Goal: Use online tool/utility: Utilize a website feature to perform a specific function

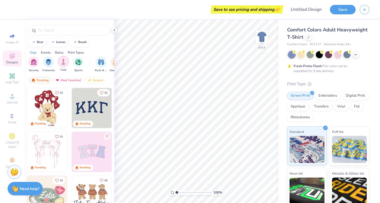
click at [64, 65] on div "filter for Club" at bounding box center [63, 61] width 11 height 11
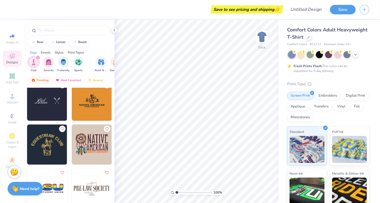
scroll to position [91, 0]
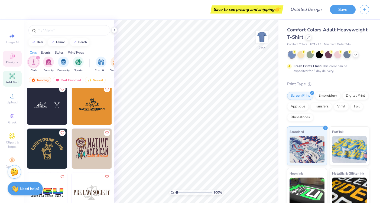
click at [12, 78] on icon at bounding box center [12, 76] width 4 height 4
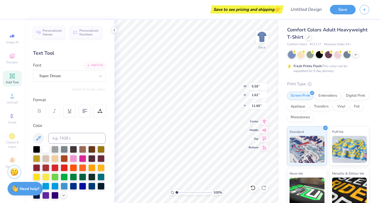
click at [70, 94] on div "Personalized Names Personalized Numbers Text Tool Add Font Font Super Dream Swi…" at bounding box center [69, 112] width 90 height 184
click at [44, 54] on div "Text Tool" at bounding box center [69, 53] width 73 height 7
type input "5.32"
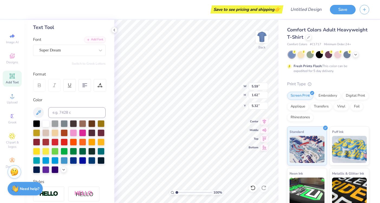
scroll to position [0, 0]
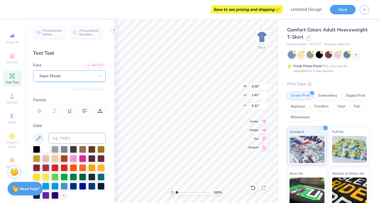
click at [74, 76] on div "Super Dream" at bounding box center [67, 76] width 57 height 8
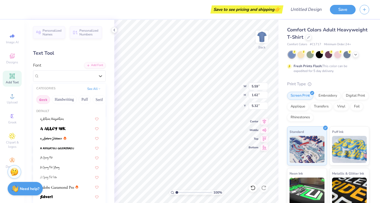
click at [48, 98] on button "Greek" at bounding box center [43, 99] width 14 height 9
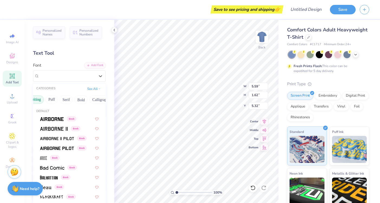
scroll to position [0, 36]
click at [62, 99] on button "Serif" at bounding box center [63, 99] width 13 height 9
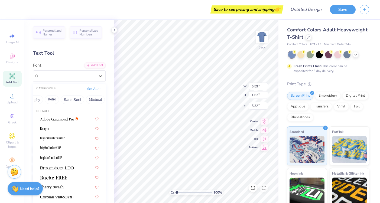
scroll to position [0, 104]
click at [63, 97] on button "Sans Serif" at bounding box center [72, 99] width 24 height 9
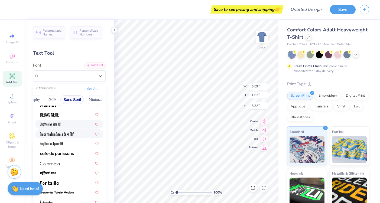
scroll to position [24, 0]
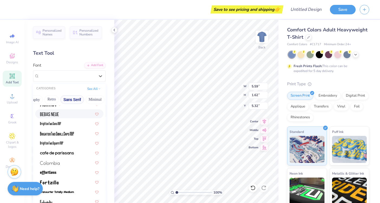
click at [53, 115] on img at bounding box center [49, 115] width 19 height 4
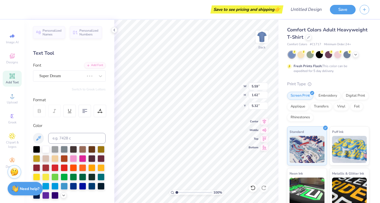
type input "3.45"
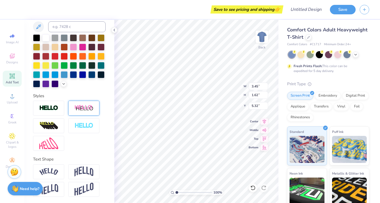
scroll to position [0, 0]
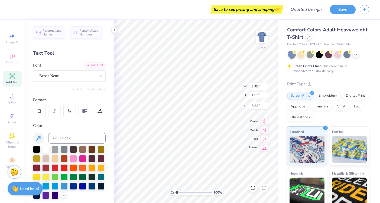
type textarea "the normal review"
click at [69, 90] on div "Switch to Greek Letters" at bounding box center [69, 89] width 73 height 4
type input "9.30"
type input "1.08"
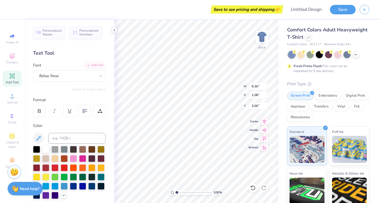
click at [352, 55] on div at bounding box center [328, 54] width 81 height 7
click at [355, 54] on icon at bounding box center [356, 54] width 4 height 4
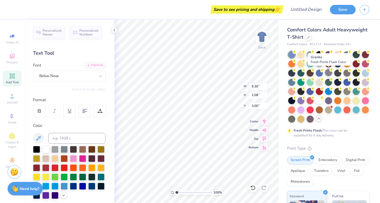
click at [330, 73] on div at bounding box center [328, 72] width 7 height 7
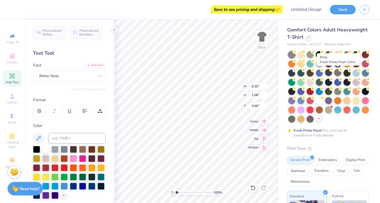
click at [340, 74] on div at bounding box center [338, 72] width 7 height 7
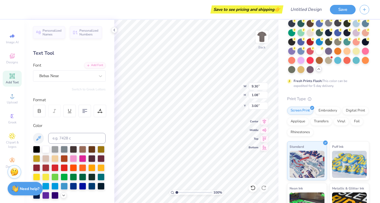
scroll to position [34, 0]
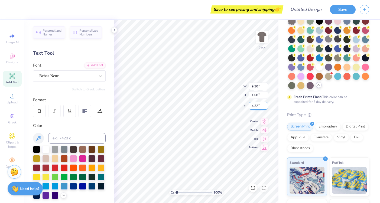
type input "3.47"
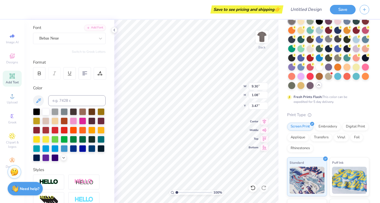
scroll to position [38, 0]
click at [290, 58] on div at bounding box center [291, 57] width 7 height 7
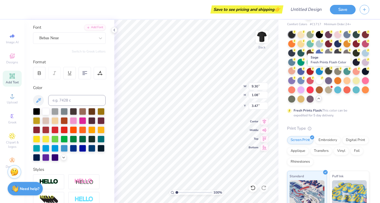
scroll to position [18, 0]
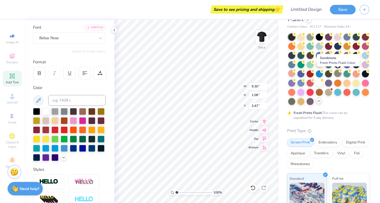
click at [338, 73] on div at bounding box center [338, 73] width 7 height 7
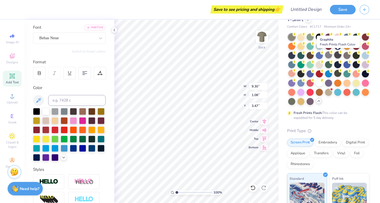
click at [338, 55] on div at bounding box center [338, 55] width 7 height 7
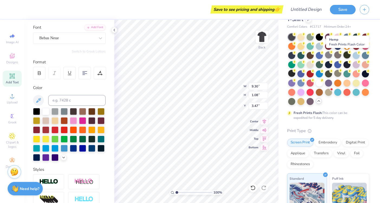
click at [297, 36] on circle at bounding box center [295, 35] width 4 height 4
click at [337, 55] on div at bounding box center [338, 55] width 7 height 7
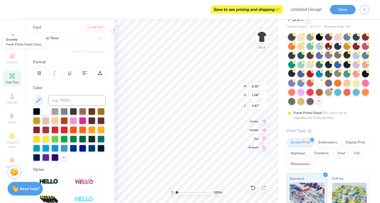
click at [330, 55] on div at bounding box center [328, 55] width 7 height 7
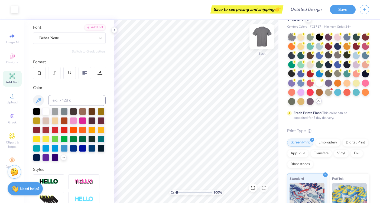
click at [264, 35] on img at bounding box center [262, 37] width 22 height 22
click at [264, 37] on img at bounding box center [262, 37] width 22 height 22
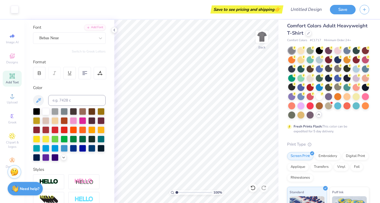
scroll to position [0, 0]
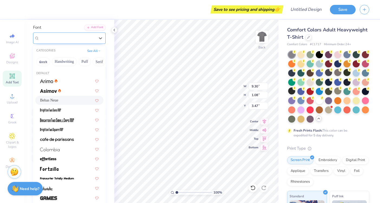
click at [77, 35] on div "Bebas Neue" at bounding box center [67, 38] width 57 height 8
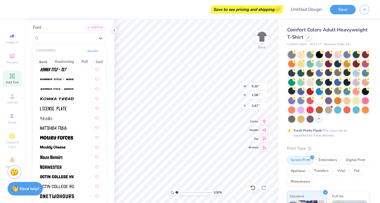
scroll to position [547, 0]
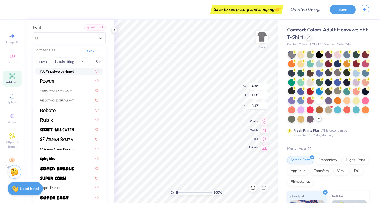
click at [68, 74] on div at bounding box center [69, 70] width 68 height 9
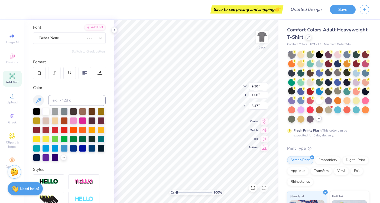
type input "8.15"
type input "1.06"
type input "3.48"
click at [85, 41] on div at bounding box center [67, 37] width 56 height 7
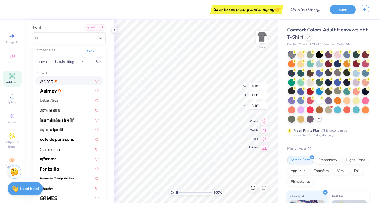
click at [68, 83] on div at bounding box center [69, 81] width 59 height 6
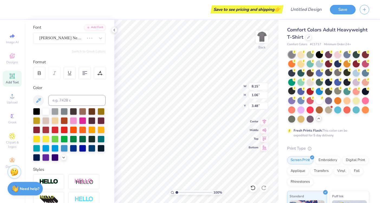
type input "11.92"
type input "1.11"
type input "3.46"
click at [76, 40] on div "Arimo" at bounding box center [67, 38] width 57 height 8
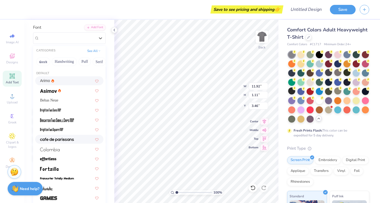
click at [69, 141] on img at bounding box center [57, 140] width 34 height 4
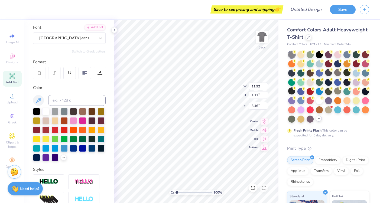
type input "8.81"
type input "0.76"
type input "3.63"
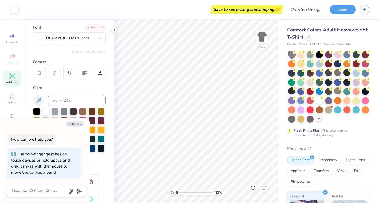
type input "1"
drag, startPoint x: 177, startPoint y: 193, endPoint x: 165, endPoint y: 189, distance: 12.9
click at [176, 190] on input "range" at bounding box center [194, 192] width 37 height 5
